Goal: Information Seeking & Learning: Learn about a topic

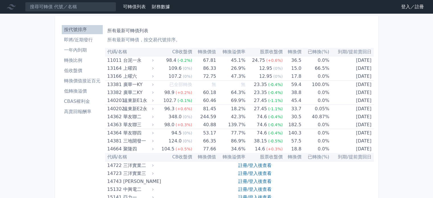
click at [91, 40] on li "即將/近期發行" at bounding box center [82, 39] width 41 height 7
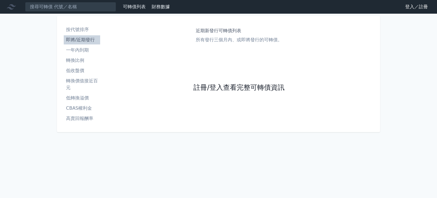
click at [219, 89] on link "註冊/登入查看完整可轉債資訊" at bounding box center [239, 87] width 91 height 9
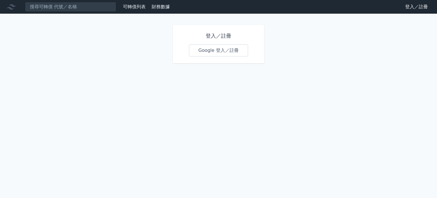
click at [225, 48] on link "Google 登入／註冊" at bounding box center [218, 50] width 59 height 12
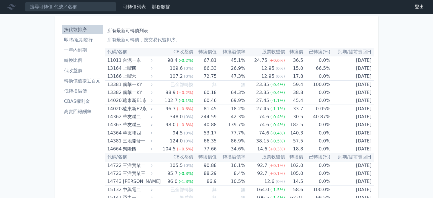
click at [89, 42] on li "即將/近期發行" at bounding box center [82, 39] width 41 height 7
